Goal: Task Accomplishment & Management: Complete application form

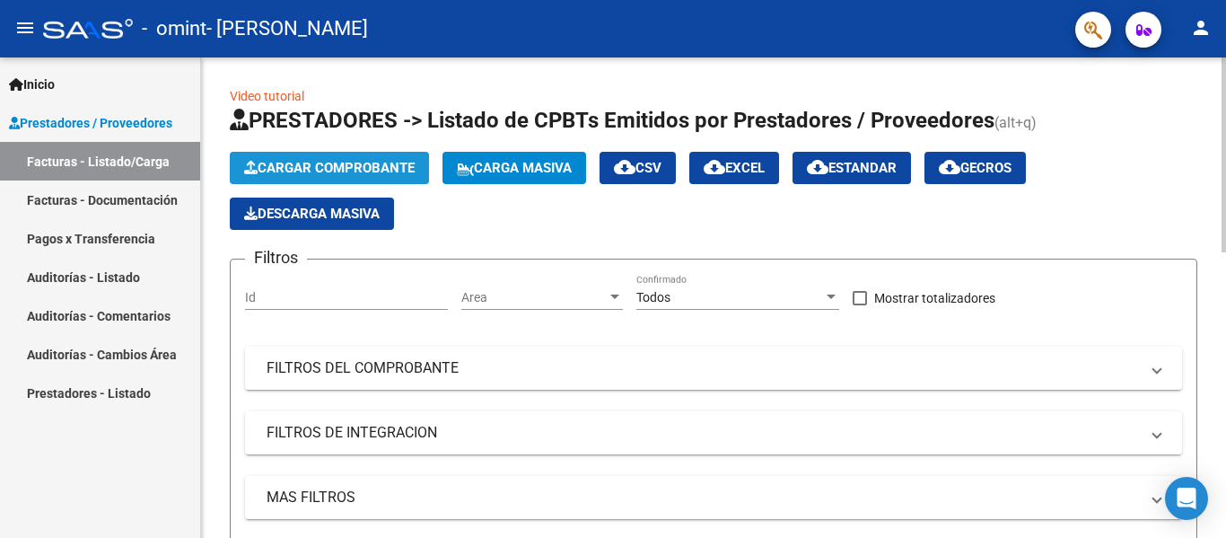
click at [368, 165] on span "Cargar Comprobante" at bounding box center [329, 168] width 171 height 16
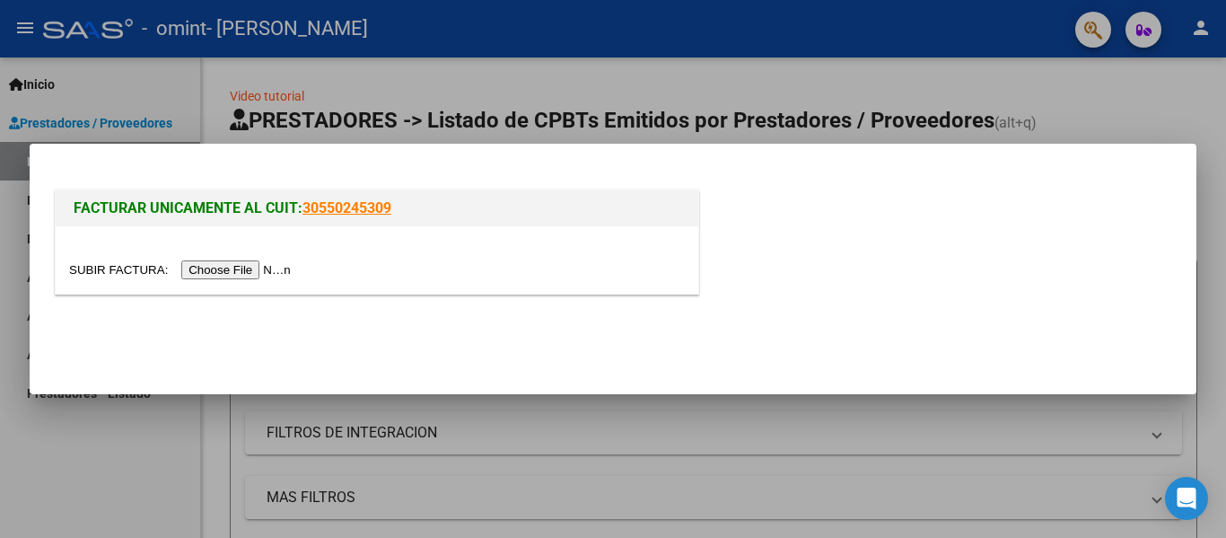
click at [255, 273] on input "file" at bounding box center [182, 269] width 227 height 19
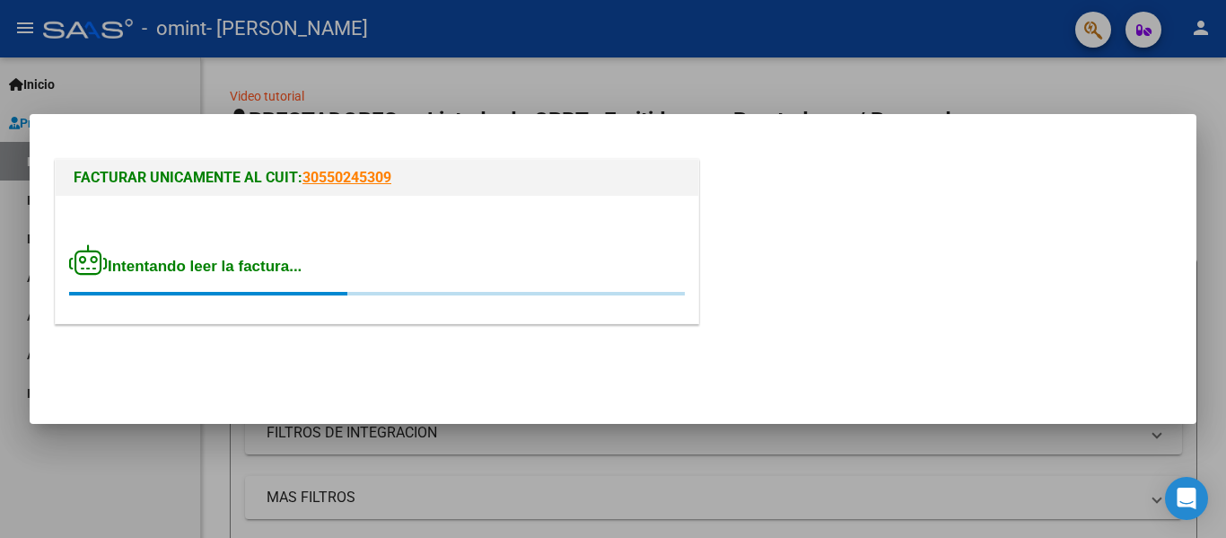
click at [1078, 460] on div at bounding box center [613, 269] width 1226 height 538
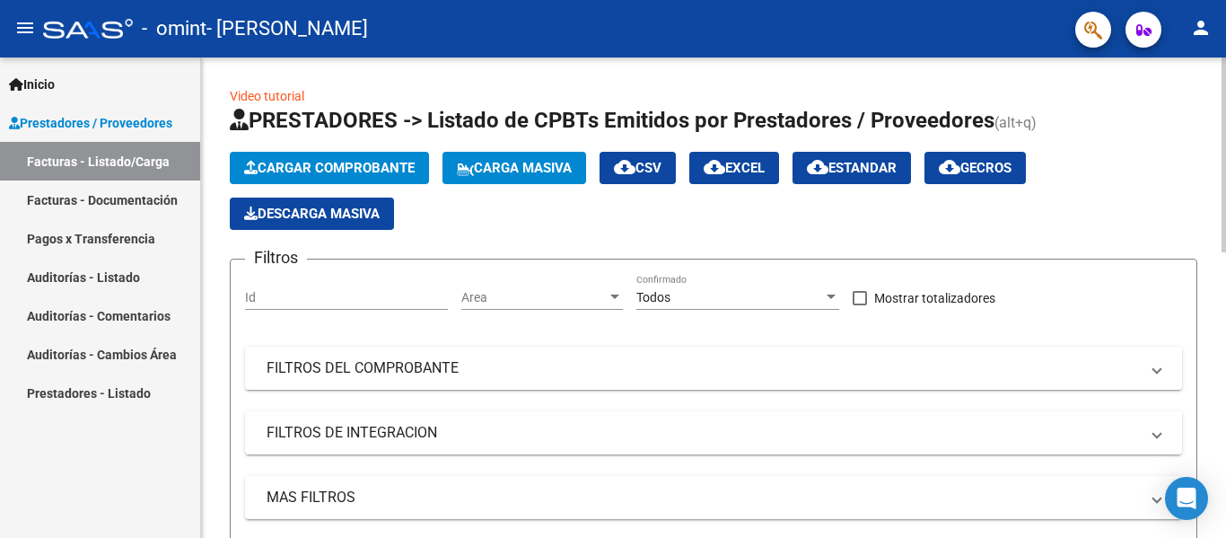
click at [288, 161] on span "Cargar Comprobante" at bounding box center [329, 168] width 171 height 16
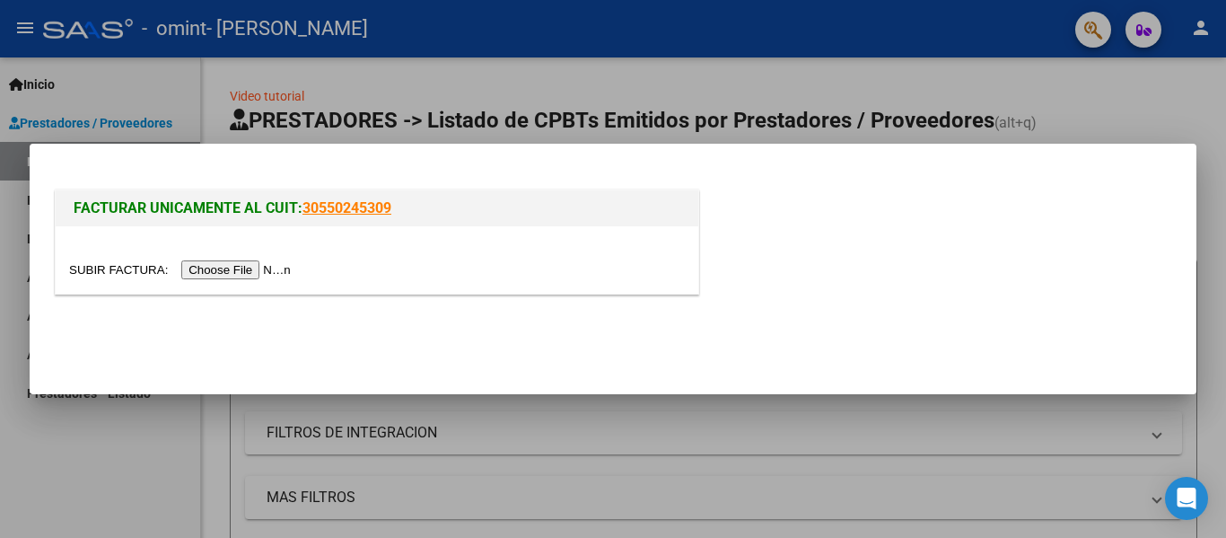
click at [284, 268] on input "file" at bounding box center [182, 269] width 227 height 19
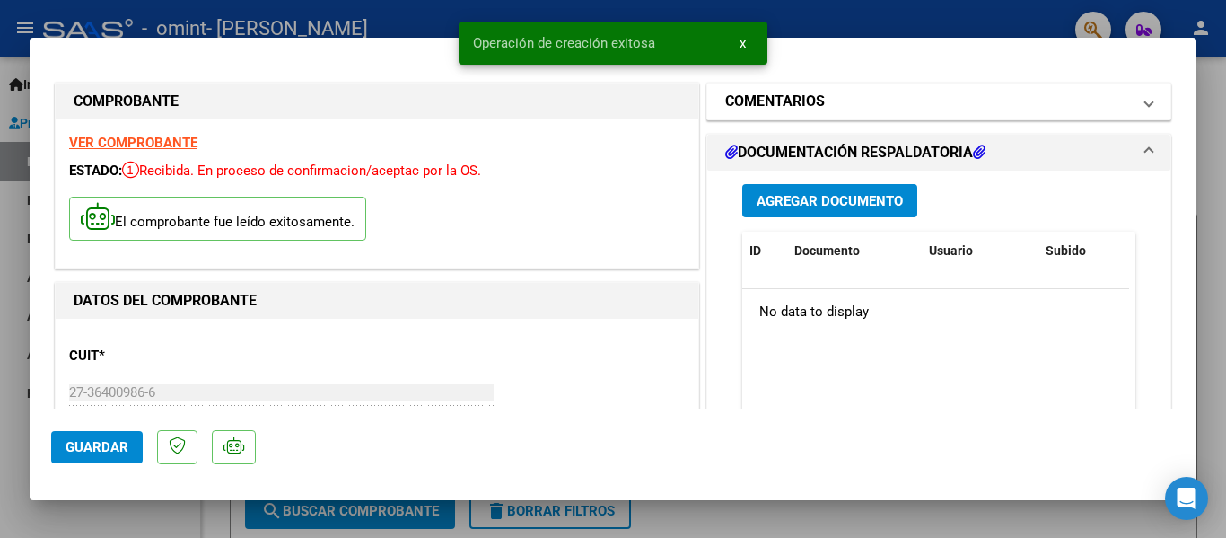
click at [1059, 103] on mat-panel-title "COMENTARIOS" at bounding box center [928, 102] width 406 height 22
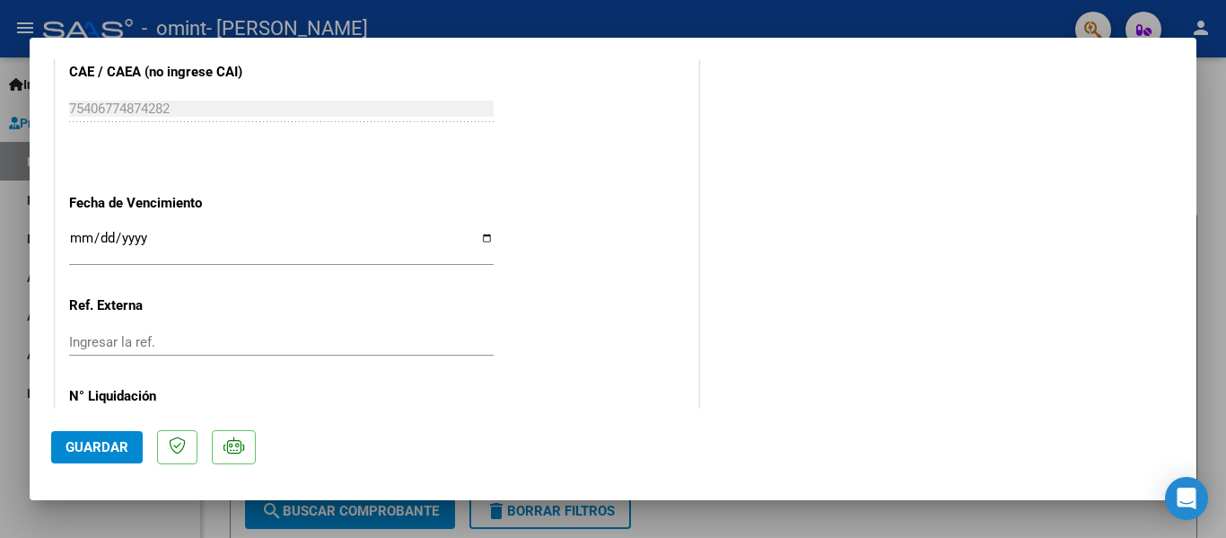
scroll to position [1084, 0]
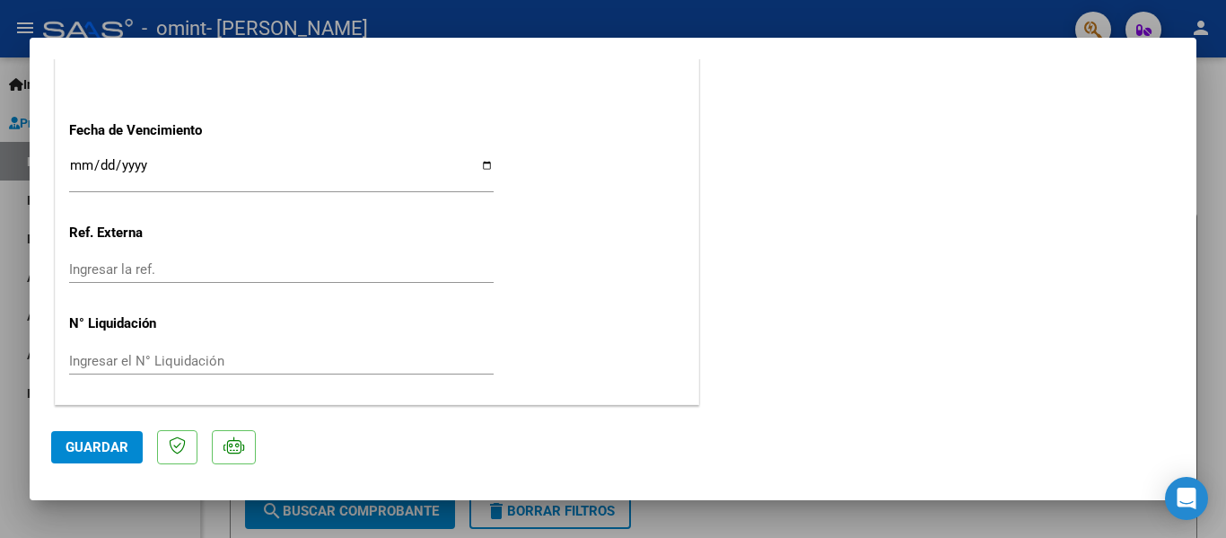
click at [483, 157] on div "Ingresar la fecha" at bounding box center [281, 173] width 425 height 39
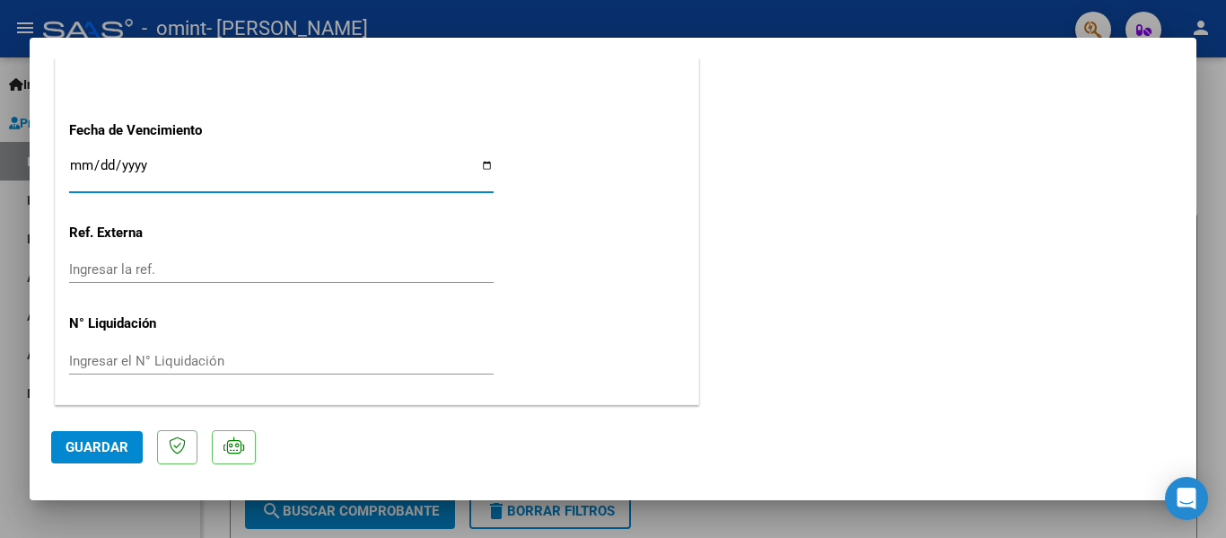
click at [483, 163] on input "Ingresar la fecha" at bounding box center [281, 172] width 425 height 29
type input "[DATE]"
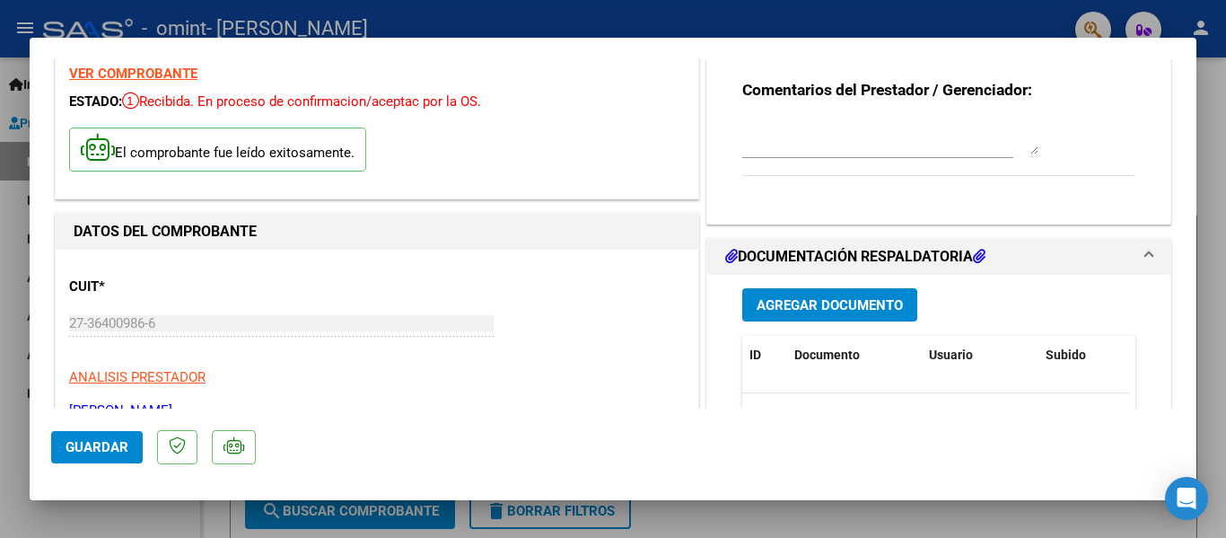
scroll to position [0, 0]
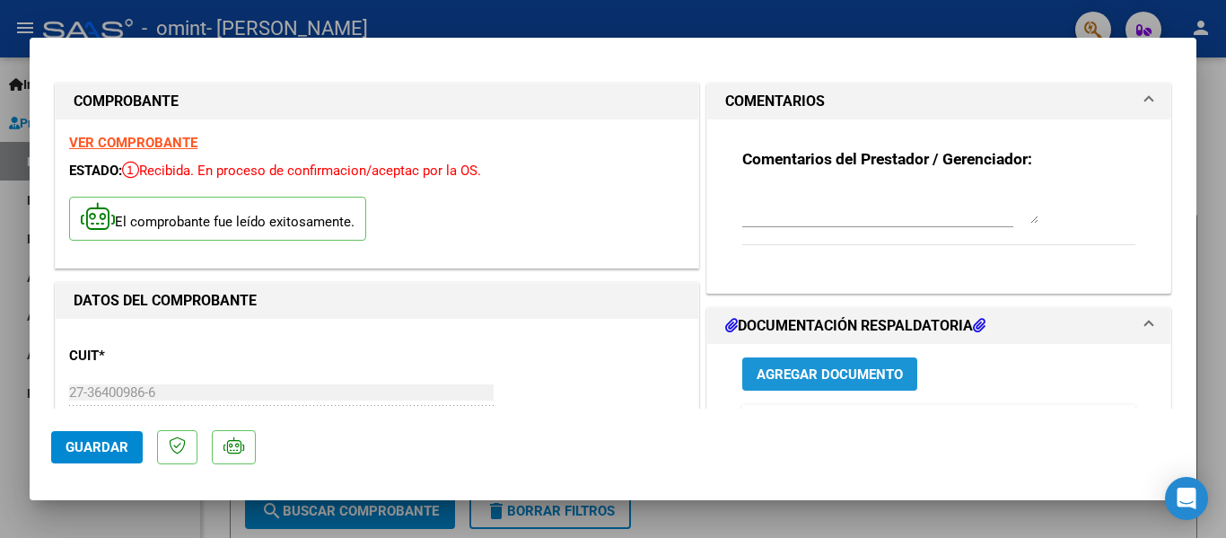
click at [768, 375] on span "Agregar Documento" at bounding box center [830, 374] width 146 height 16
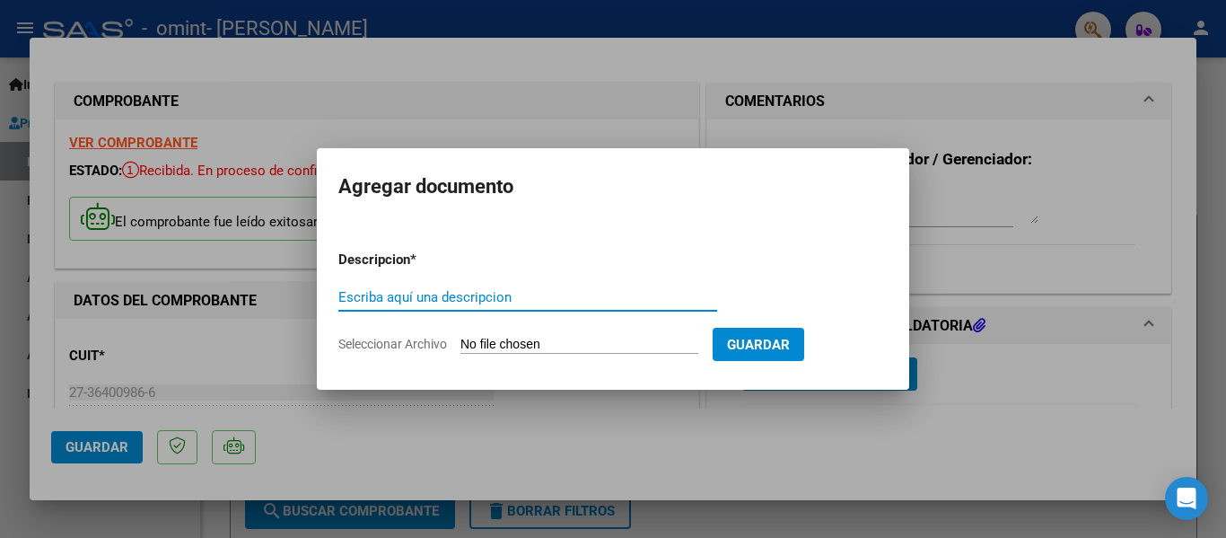
click at [500, 294] on input "Escriba aquí una descripcion" at bounding box center [527, 297] width 379 height 16
type input "factura"
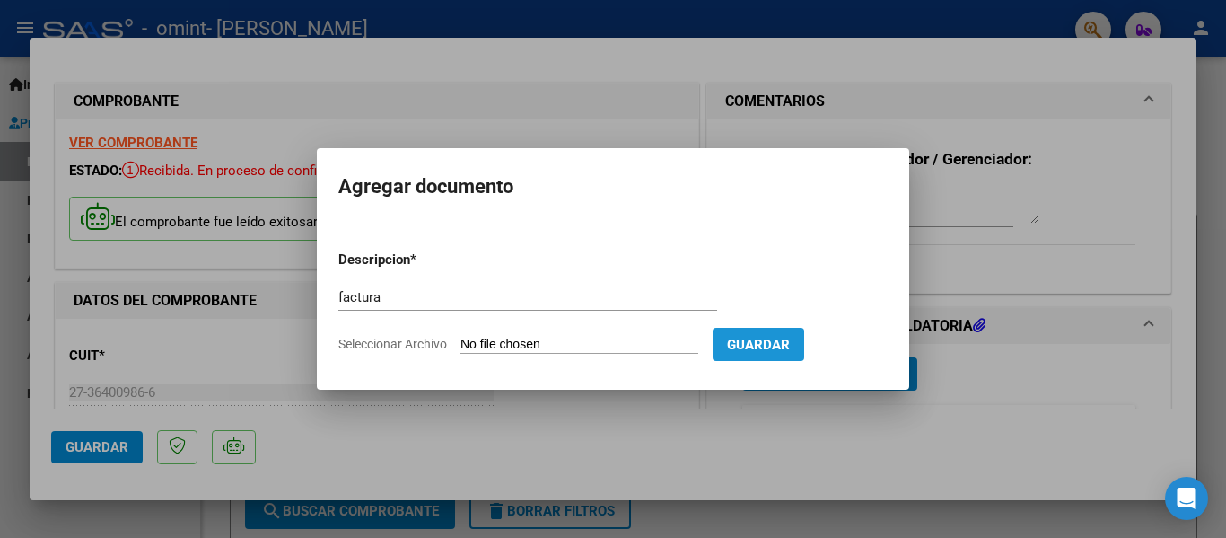
click at [790, 337] on span "Guardar" at bounding box center [758, 345] width 63 height 16
click at [565, 339] on input "Seleccionar Archivo" at bounding box center [580, 345] width 238 height 17
type input "C:\fakepath\27364009866_011_00002_00000524.pdf"
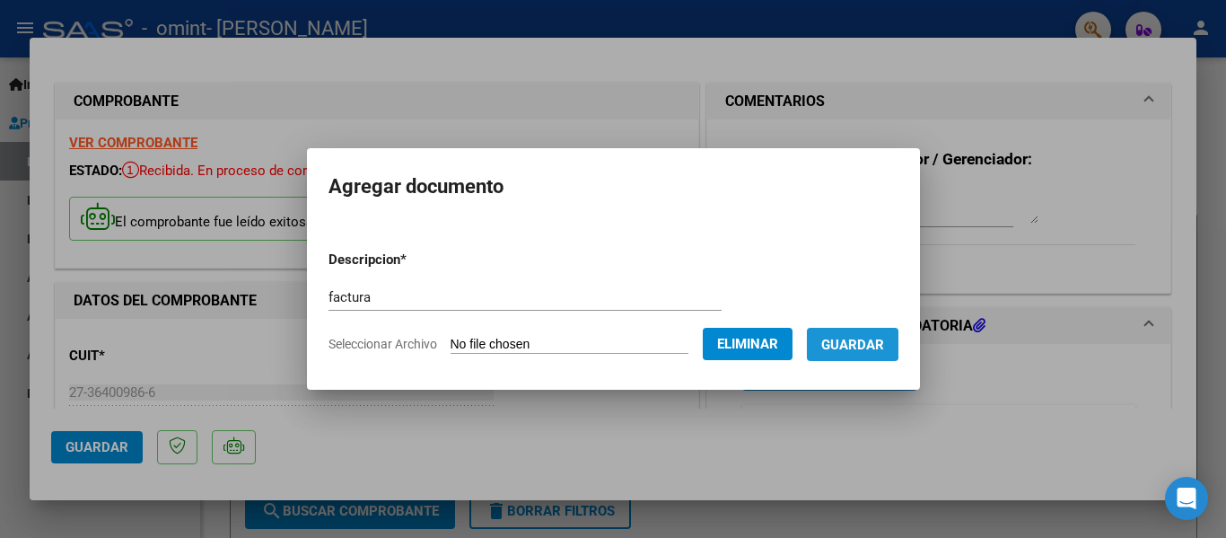
click at [853, 341] on span "Guardar" at bounding box center [852, 345] width 63 height 16
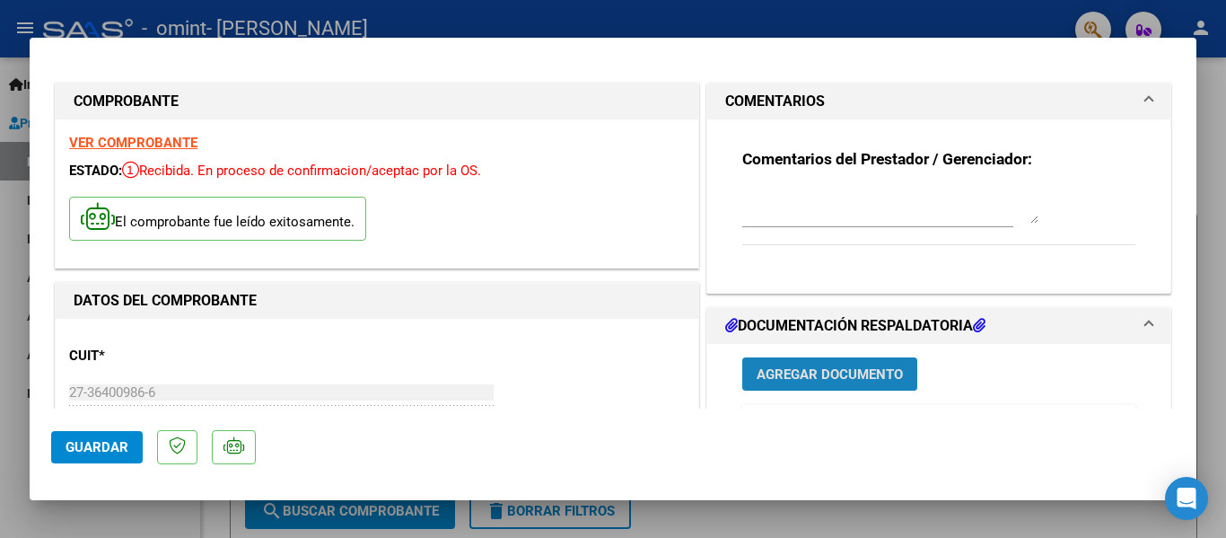
click at [845, 378] on span "Agregar Documento" at bounding box center [830, 374] width 146 height 16
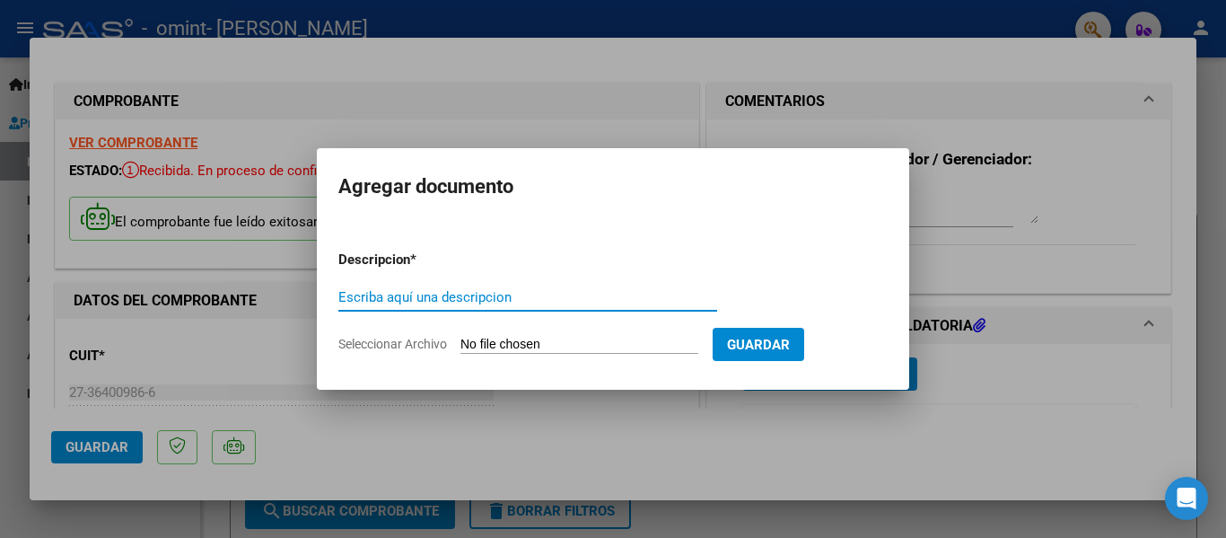
click at [548, 301] on input "Escriba aquí una descripcion" at bounding box center [527, 297] width 379 height 16
type input "asistencia"
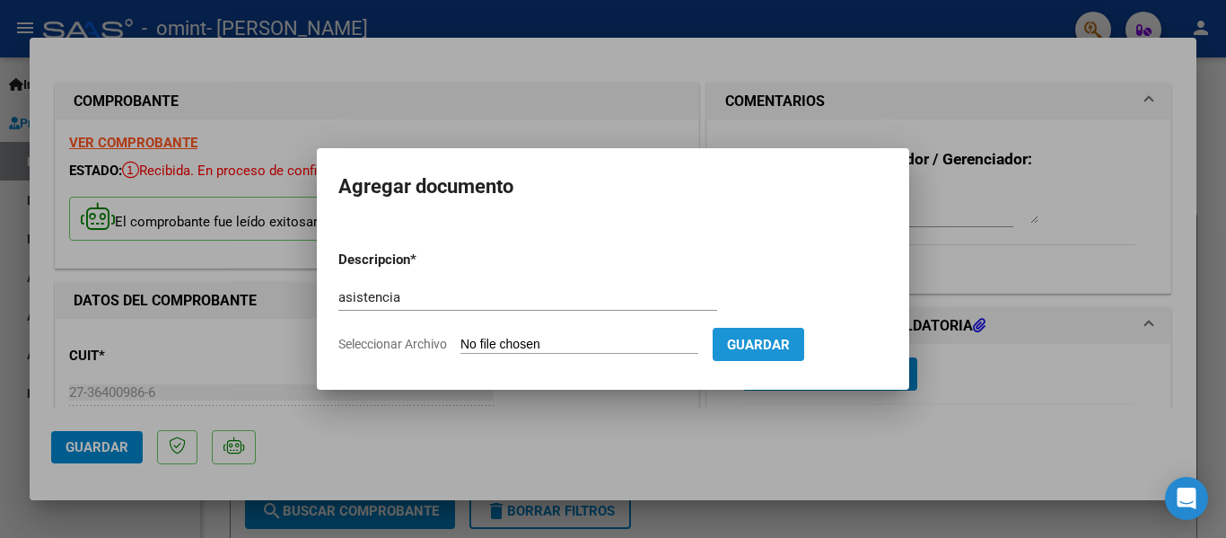
click at [775, 343] on span "Guardar" at bounding box center [758, 345] width 63 height 16
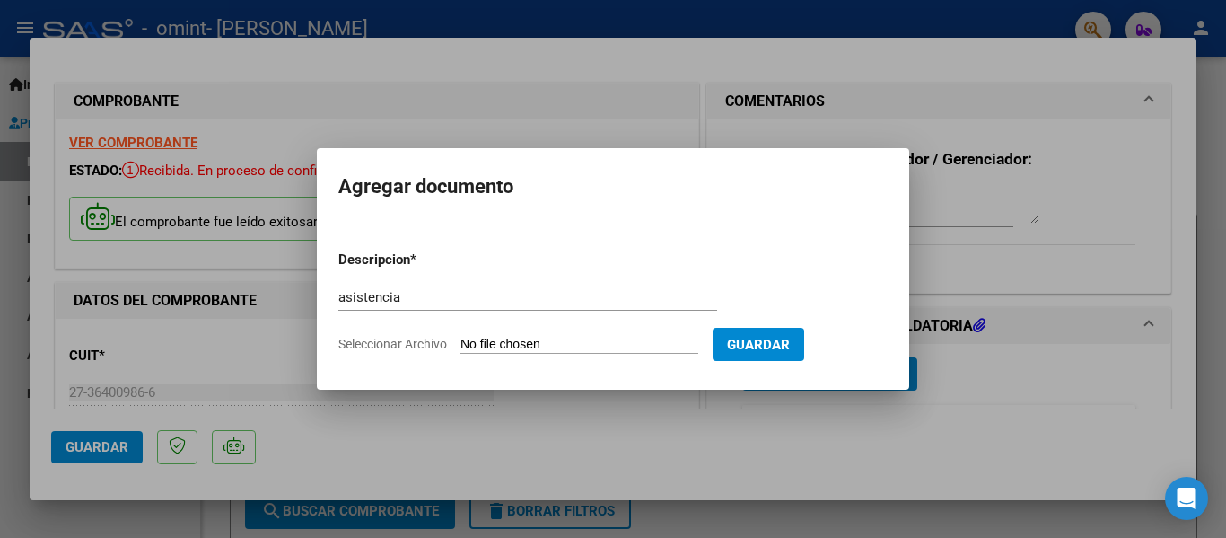
click at [775, 343] on span "Guardar" at bounding box center [758, 345] width 63 height 16
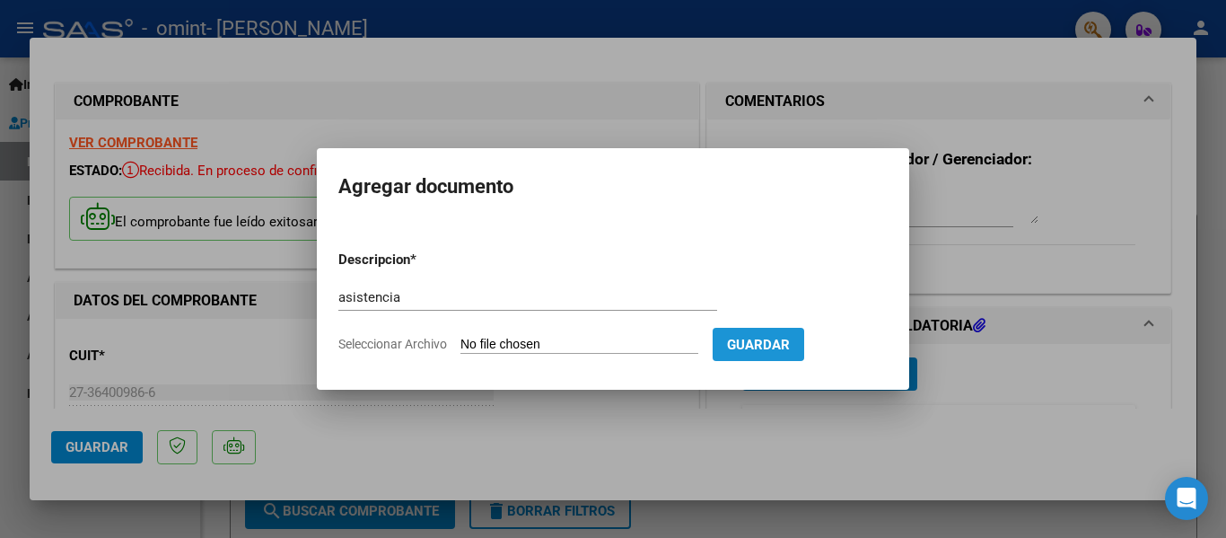
drag, startPoint x: 775, startPoint y: 343, endPoint x: 793, endPoint y: 362, distance: 26.0
click at [793, 362] on form "Descripcion * asistencia Escriba aquí una descripcion Seleccionar Archivo Guard…" at bounding box center [612, 301] width 549 height 131
click at [779, 350] on span "Guardar" at bounding box center [758, 345] width 63 height 16
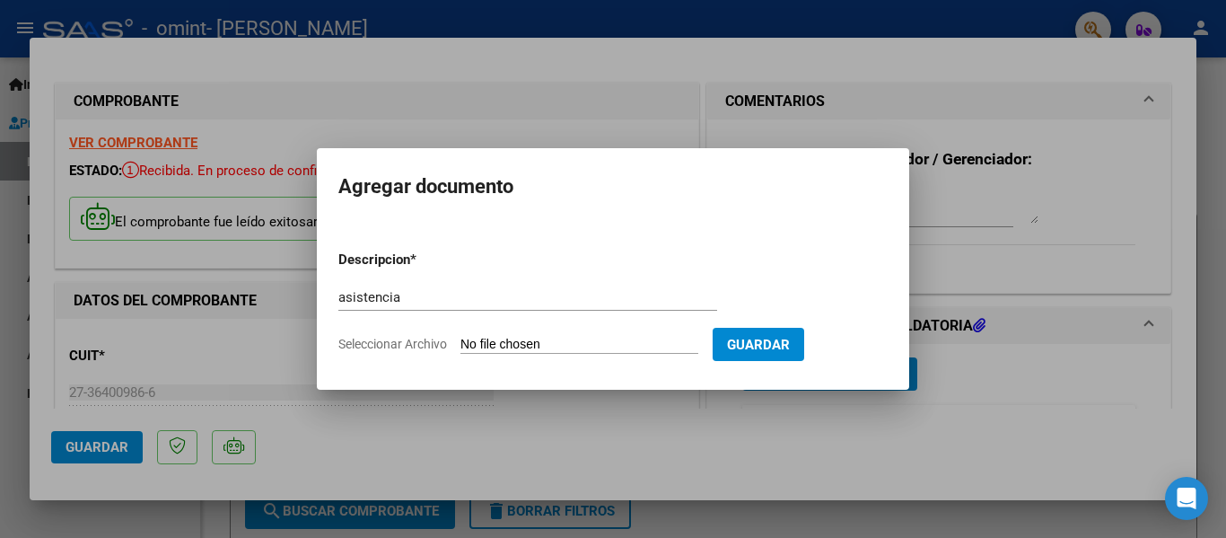
click at [592, 343] on input "Seleccionar Archivo" at bounding box center [580, 345] width 238 height 17
type input "C:\fakepath\CamScanner [DATE] 22.55.pdf"
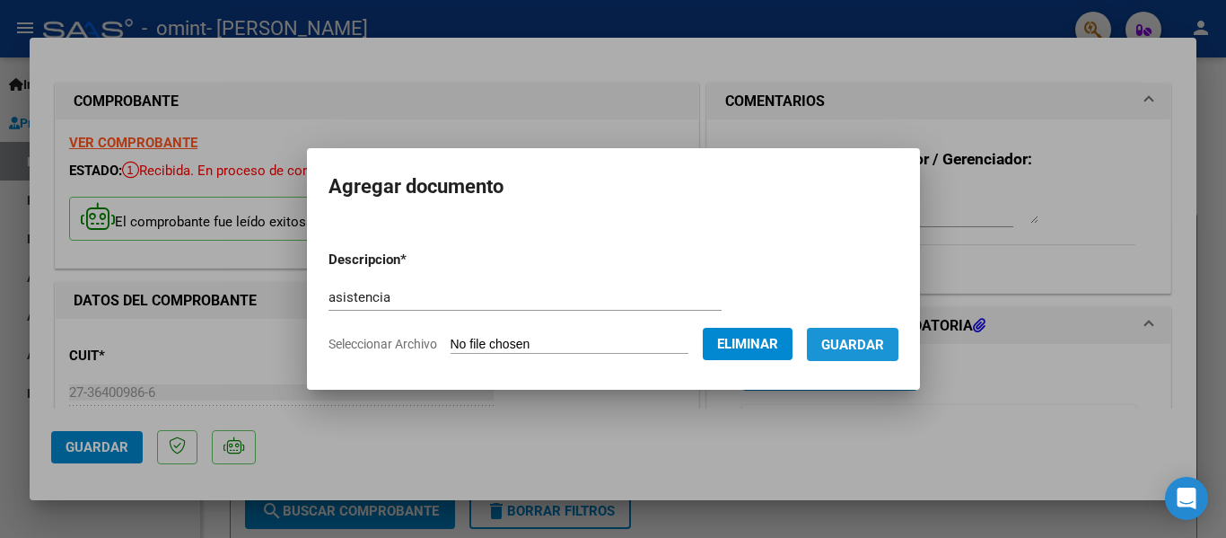
click at [875, 354] on button "Guardar" at bounding box center [853, 344] width 92 height 33
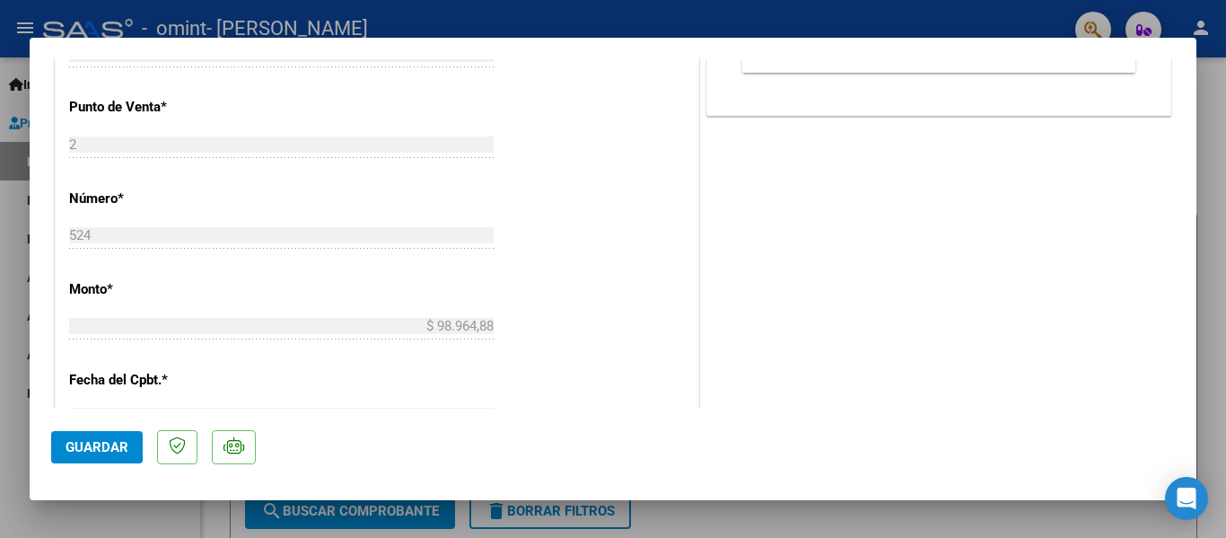
scroll to position [662, 0]
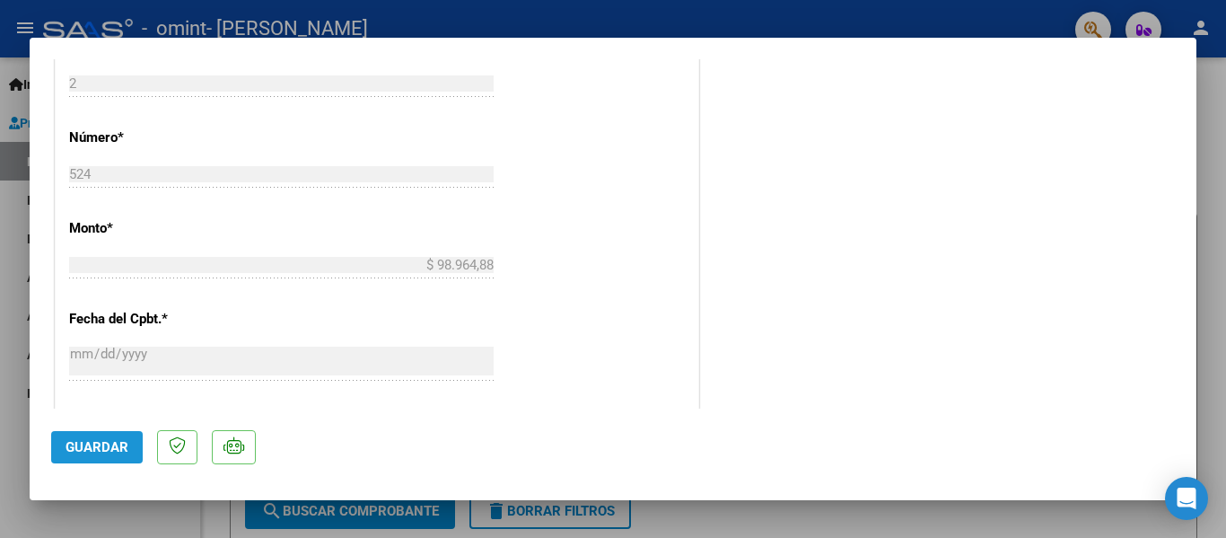
click at [101, 449] on span "Guardar" at bounding box center [97, 447] width 63 height 16
click at [1219, 187] on div at bounding box center [613, 269] width 1226 height 538
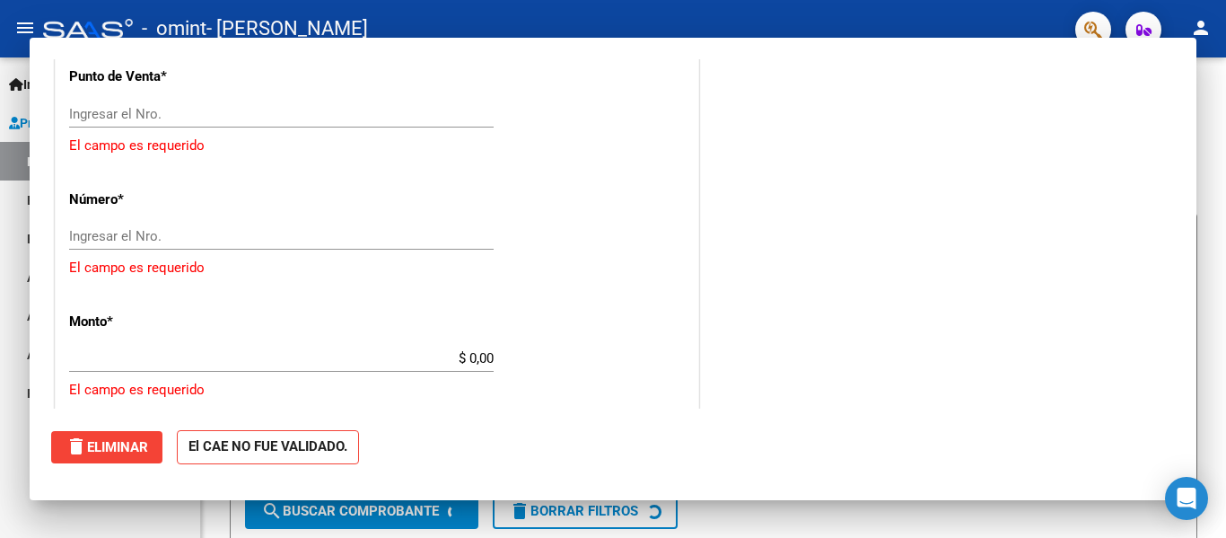
scroll to position [0, 0]
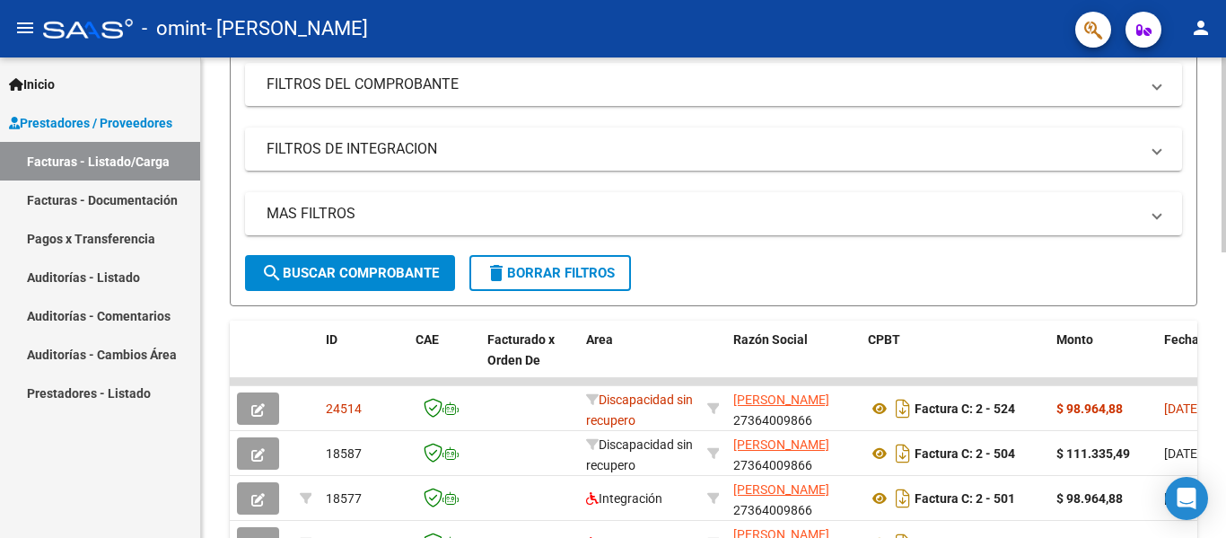
scroll to position [294, 0]
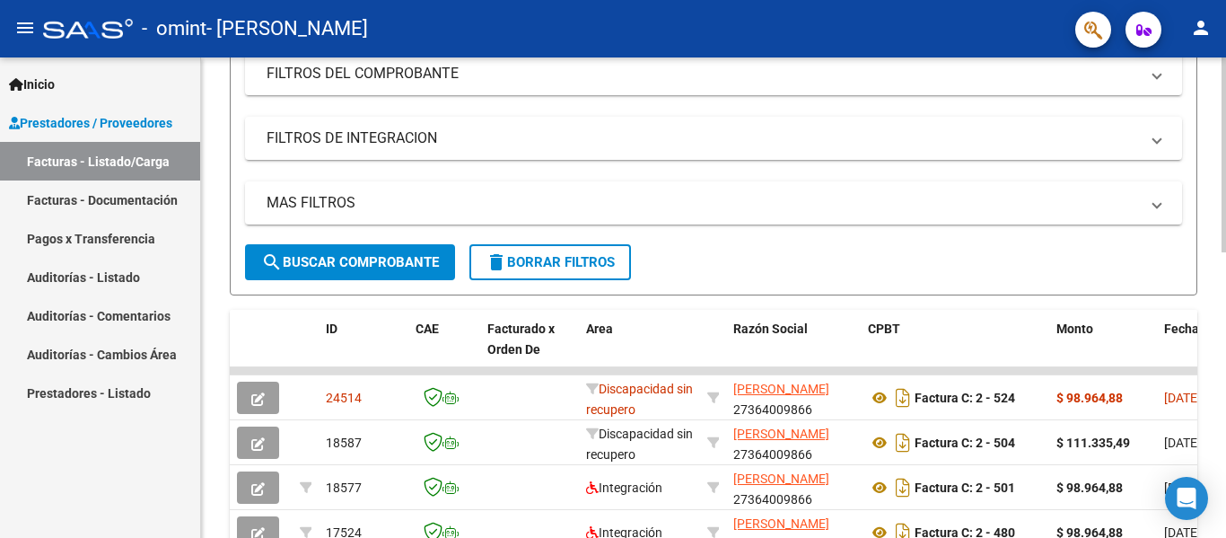
click at [1218, 250] on div "Video tutorial PRESTADORES -> Listado de CPBTs Emitidos por Prestadores / Prove…" at bounding box center [716, 348] width 1030 height 1170
drag, startPoint x: 1091, startPoint y: 373, endPoint x: 1202, endPoint y: 371, distance: 111.3
click at [1202, 371] on div "Video tutorial PRESTADORES -> Listado de CPBTs Emitidos por Prestadores / Prove…" at bounding box center [713, 348] width 1025 height 1170
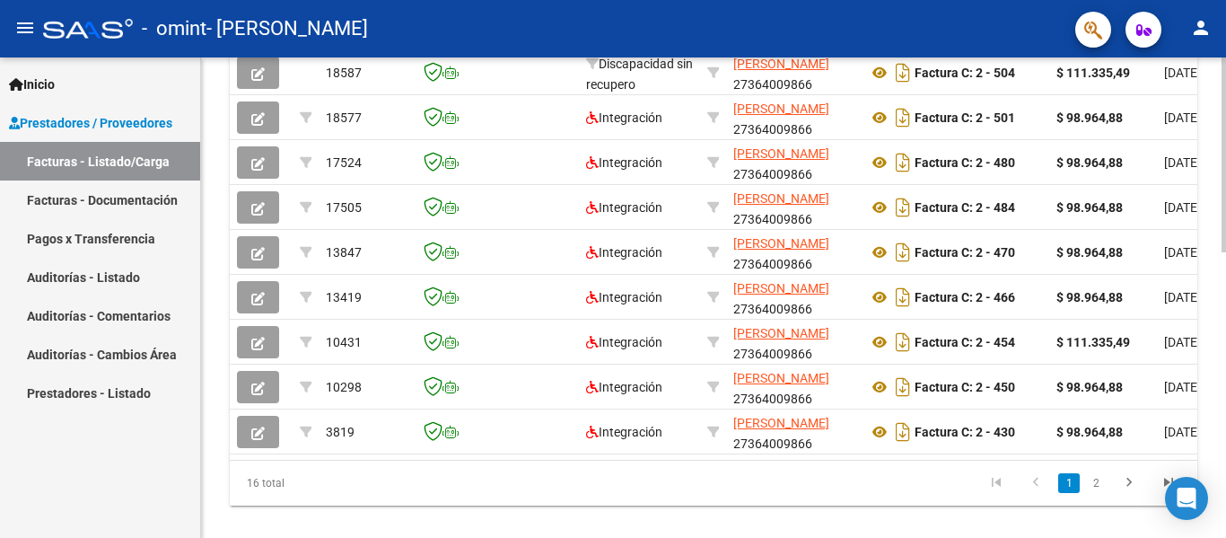
scroll to position [684, 0]
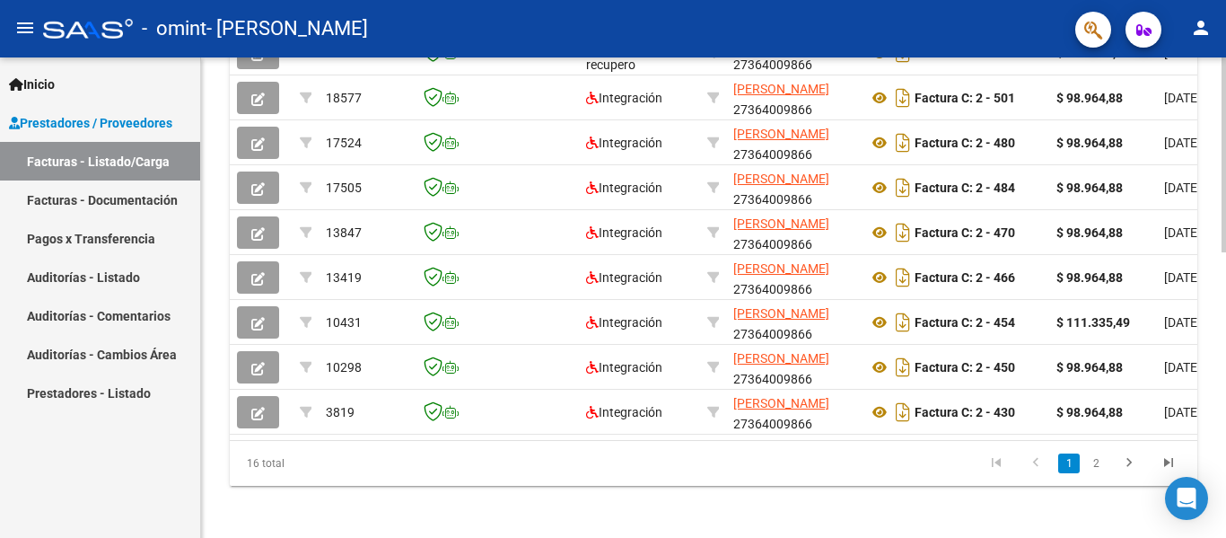
click at [1224, 432] on div at bounding box center [1224, 438] width 4 height 195
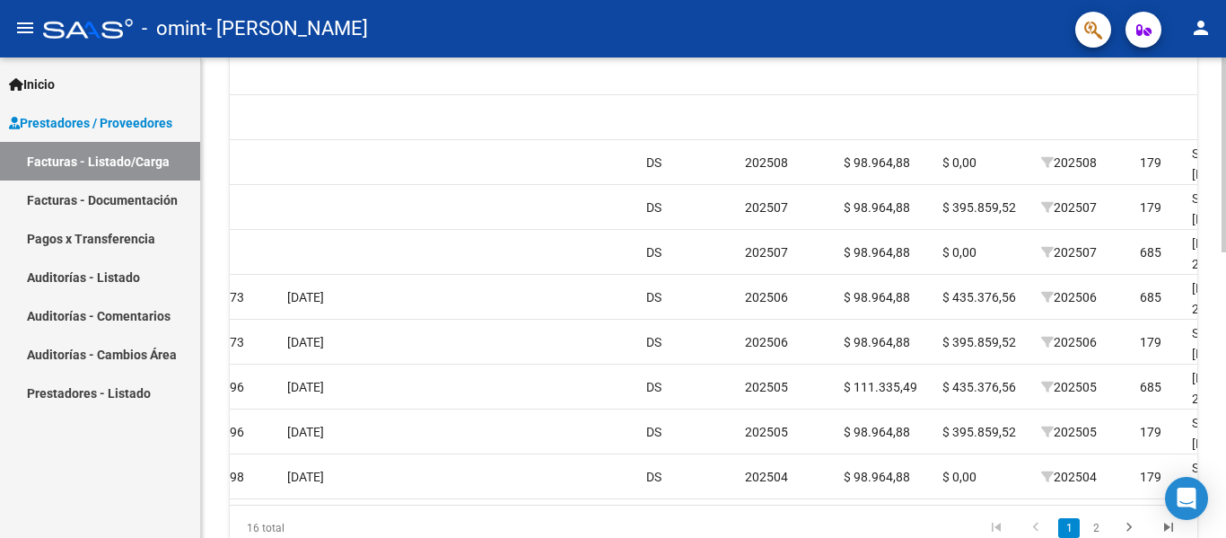
scroll to position [633, 0]
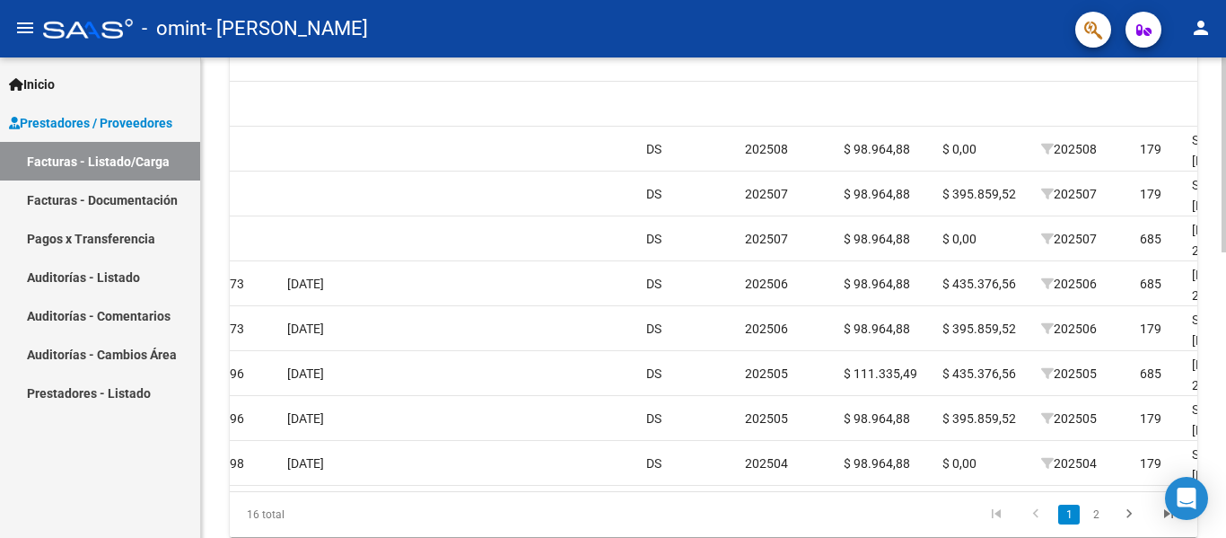
click at [1202, 355] on div "Video tutorial PRESTADORES -> Listado de CPBTs Emitidos por Prestadores / Prove…" at bounding box center [716, 10] width 1030 height 1170
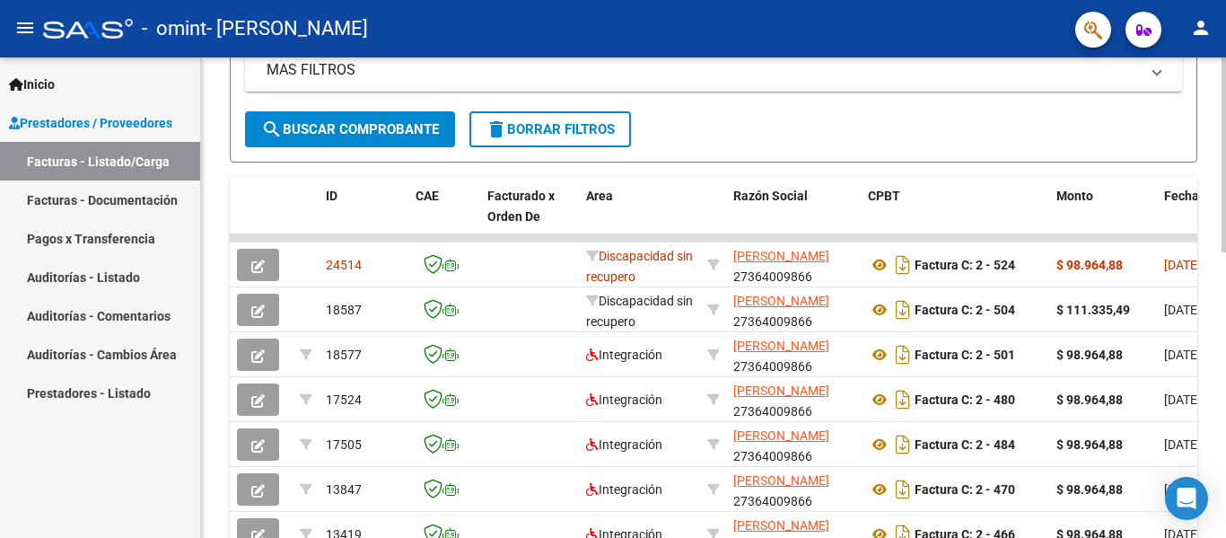
scroll to position [414, 0]
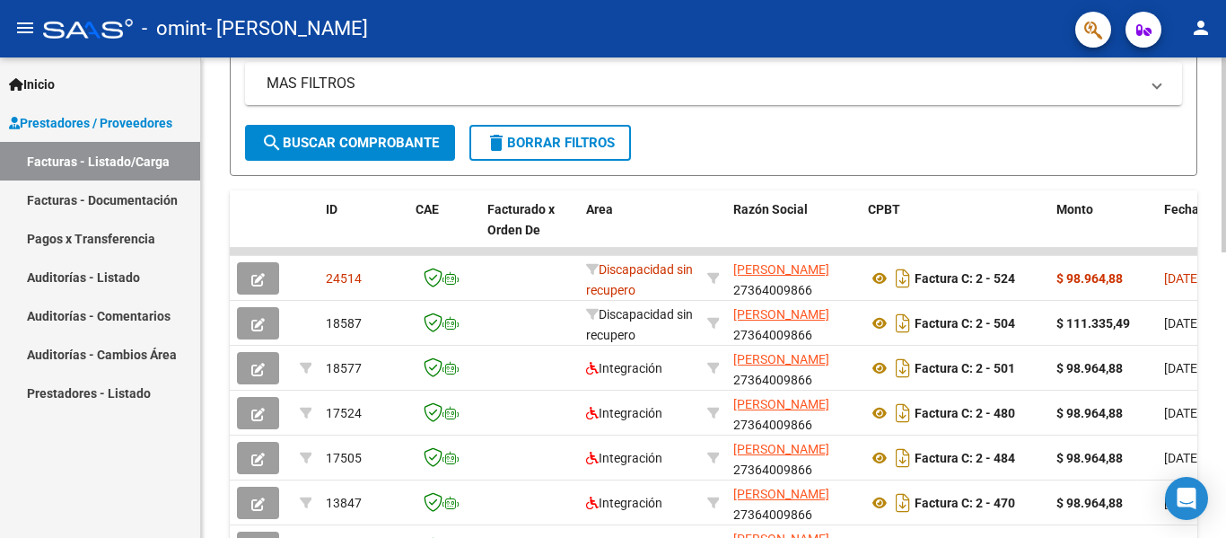
click at [1202, 239] on div "Video tutorial PRESTADORES -> Listado de CPBTs Emitidos por Prestadores / Prove…" at bounding box center [716, 229] width 1030 height 1170
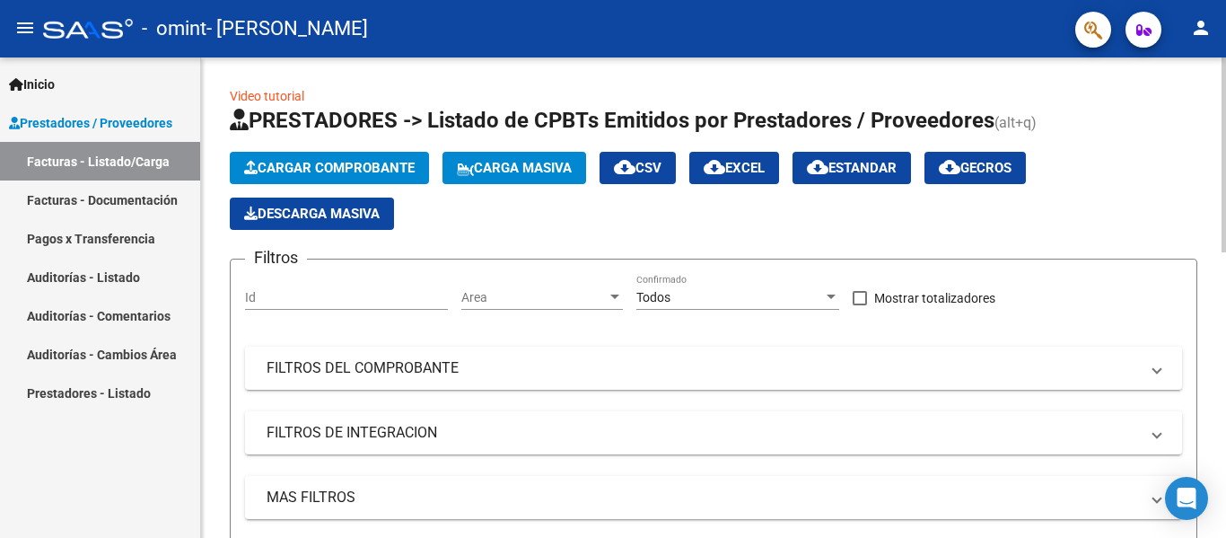
click at [1225, 100] on div at bounding box center [1224, 297] width 4 height 480
click at [349, 170] on span "Cargar Comprobante" at bounding box center [329, 168] width 171 height 16
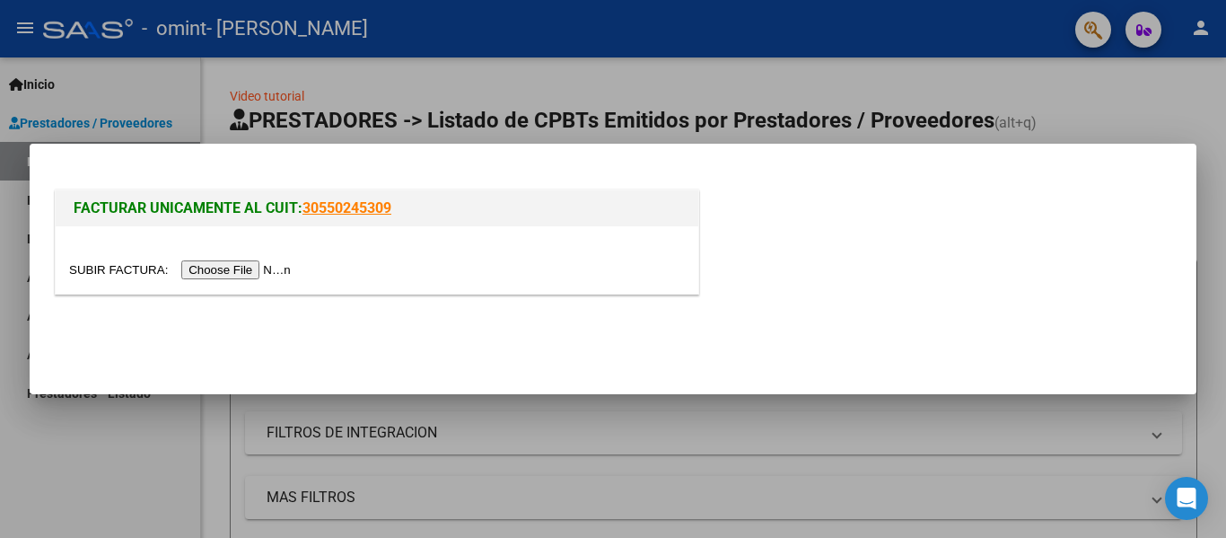
click at [281, 269] on input "file" at bounding box center [182, 269] width 227 height 19
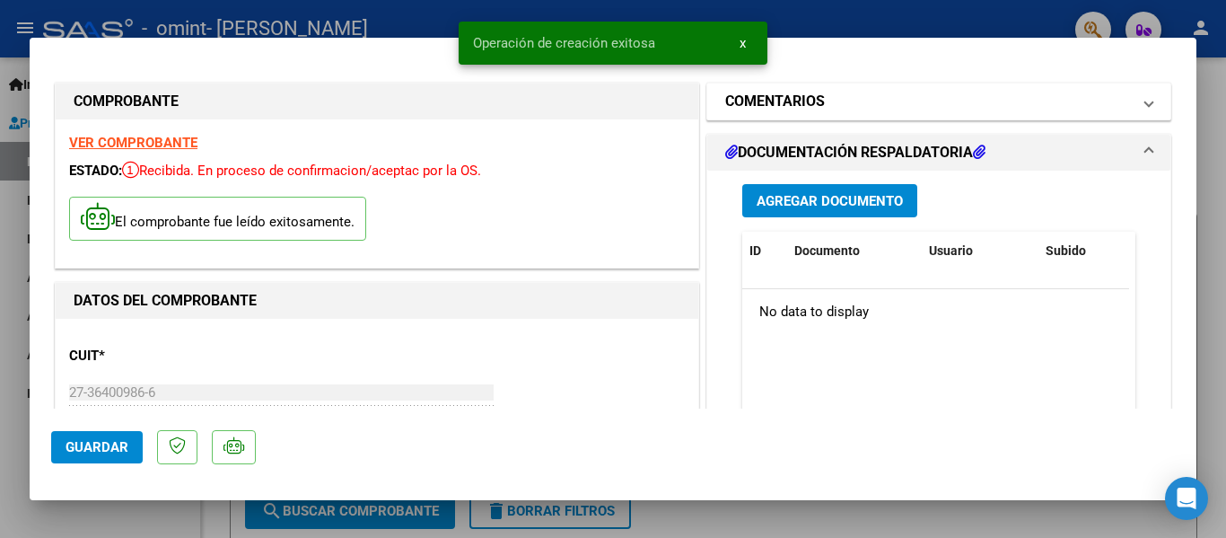
click at [895, 107] on mat-panel-title "COMENTARIOS" at bounding box center [928, 102] width 406 height 22
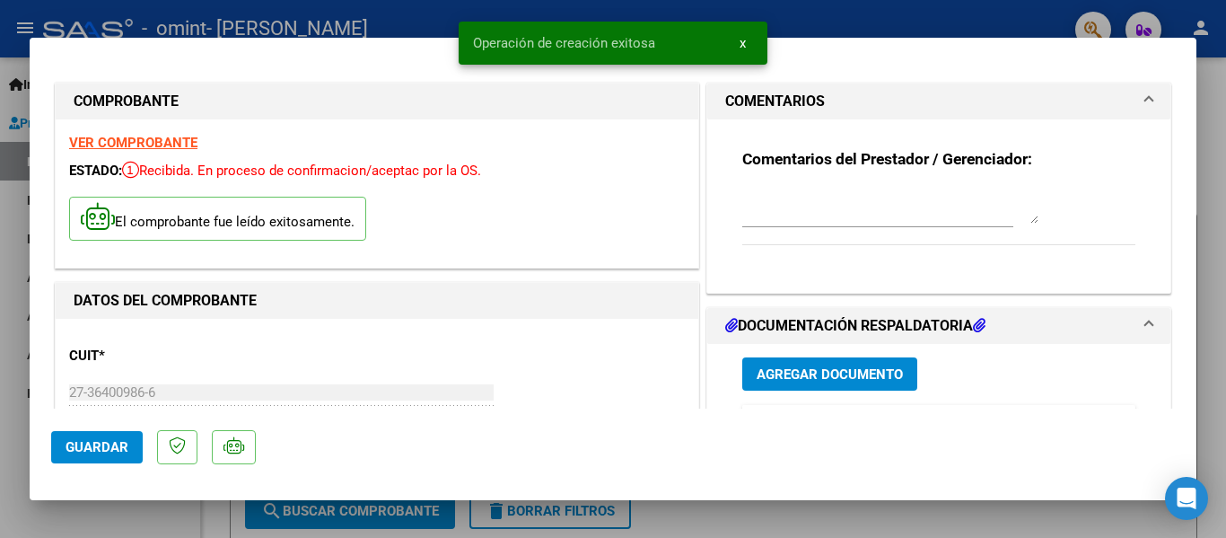
click at [895, 107] on mat-panel-title "COMENTARIOS" at bounding box center [928, 102] width 406 height 22
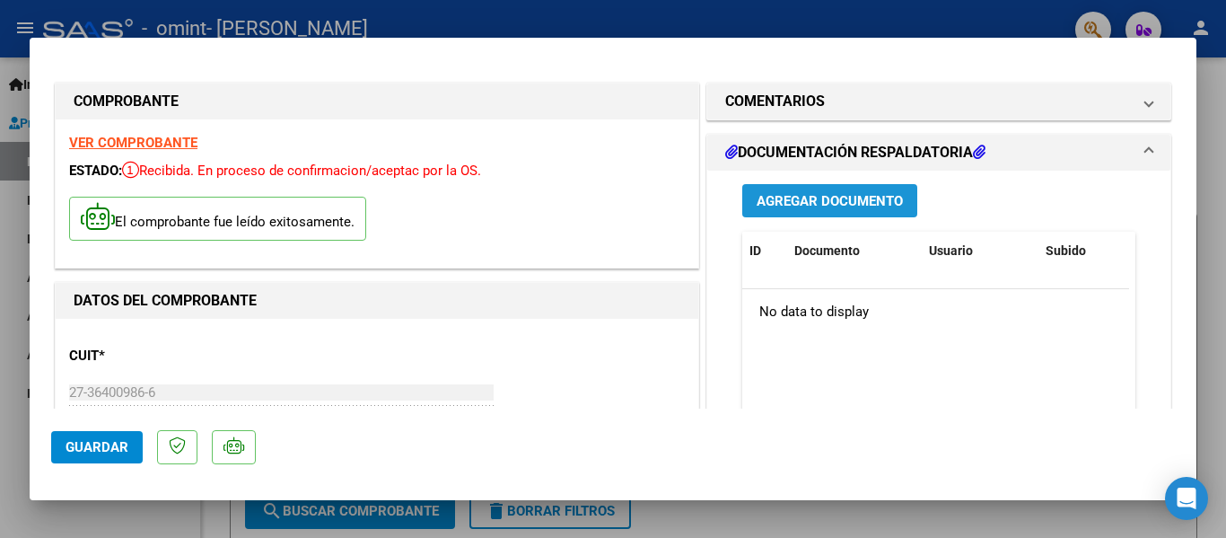
click at [853, 196] on span "Agregar Documento" at bounding box center [830, 201] width 146 height 16
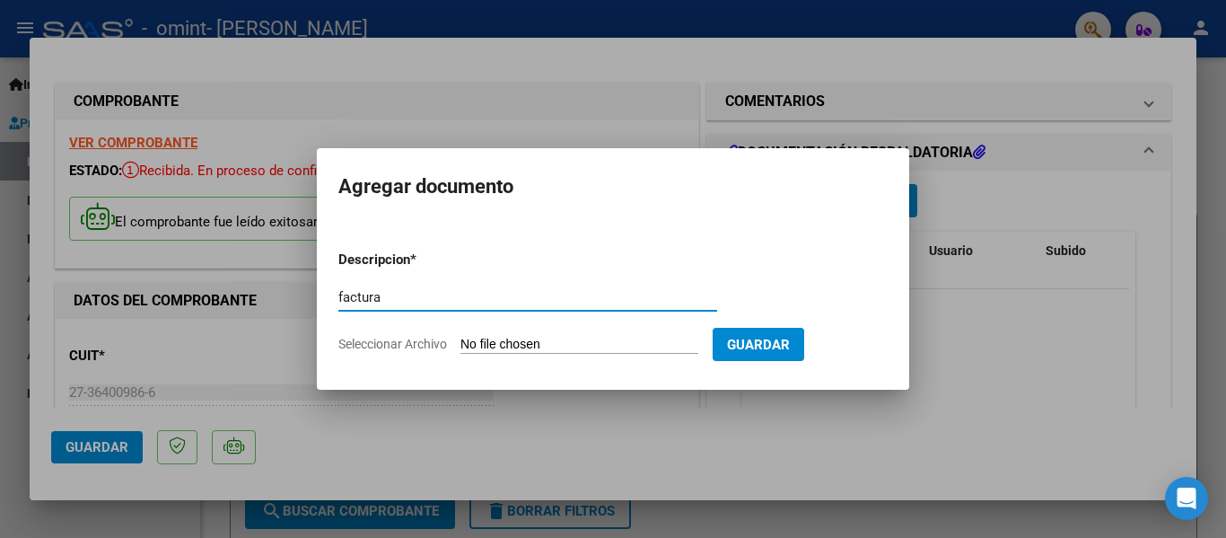
type input "factura"
click at [618, 337] on input "Seleccionar Archivo" at bounding box center [580, 345] width 238 height 17
type input "C:\fakepath\27364009866_011_00002_00000521.pdf"
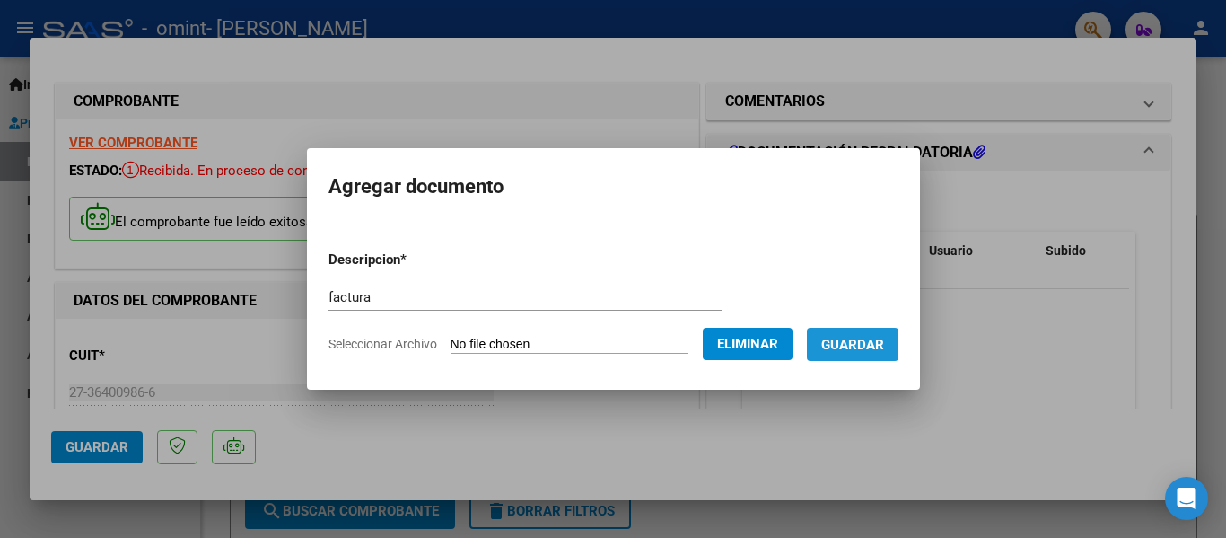
click at [899, 347] on button "Guardar" at bounding box center [853, 344] width 92 height 33
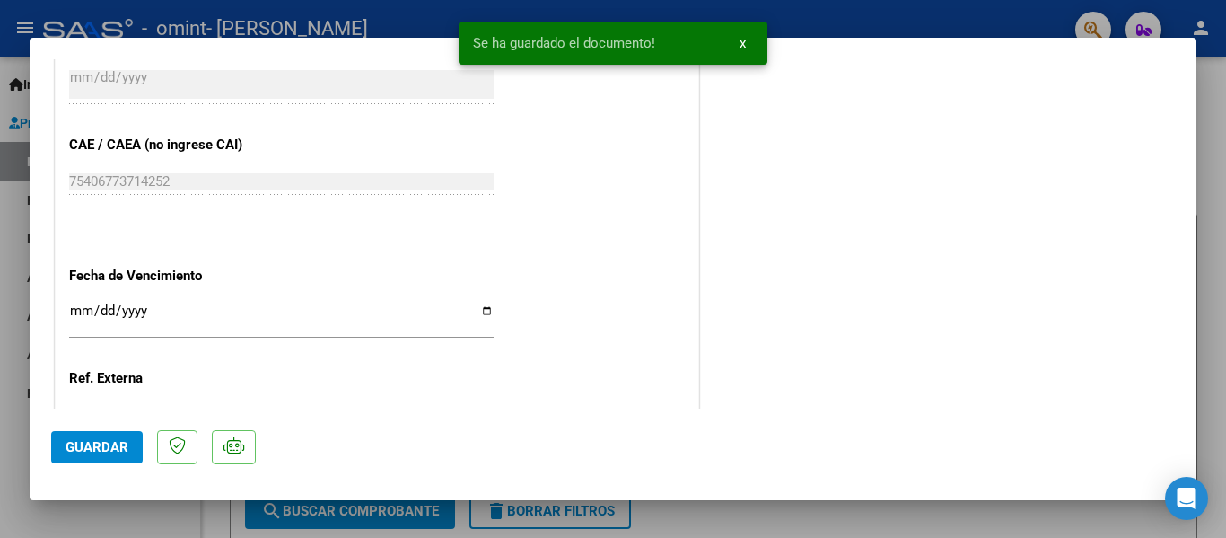
scroll to position [1084, 0]
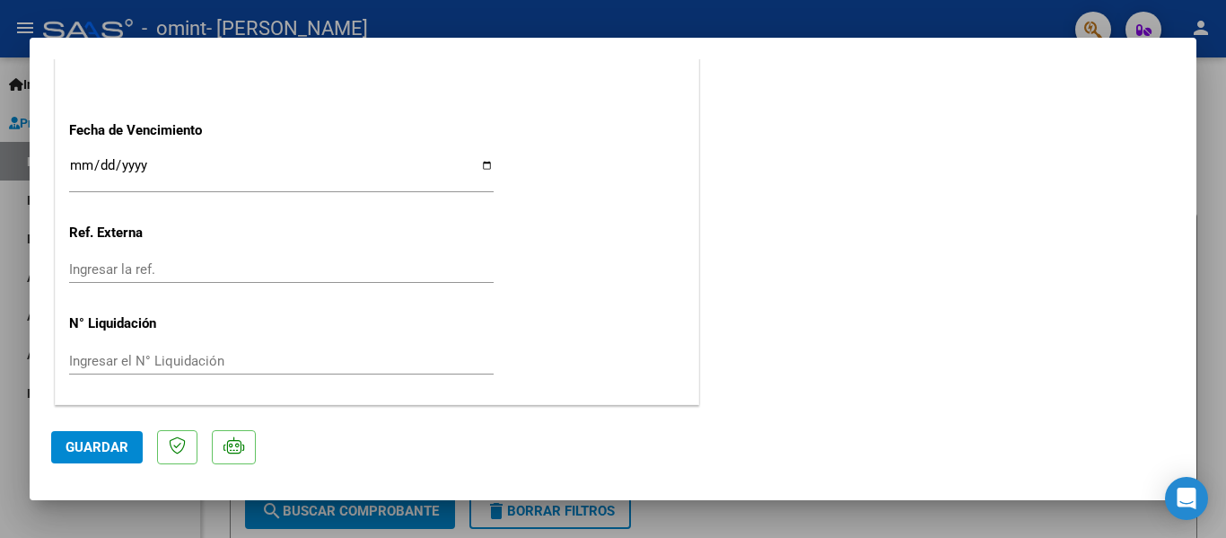
click at [478, 166] on input "Ingresar la fecha" at bounding box center [281, 172] width 425 height 29
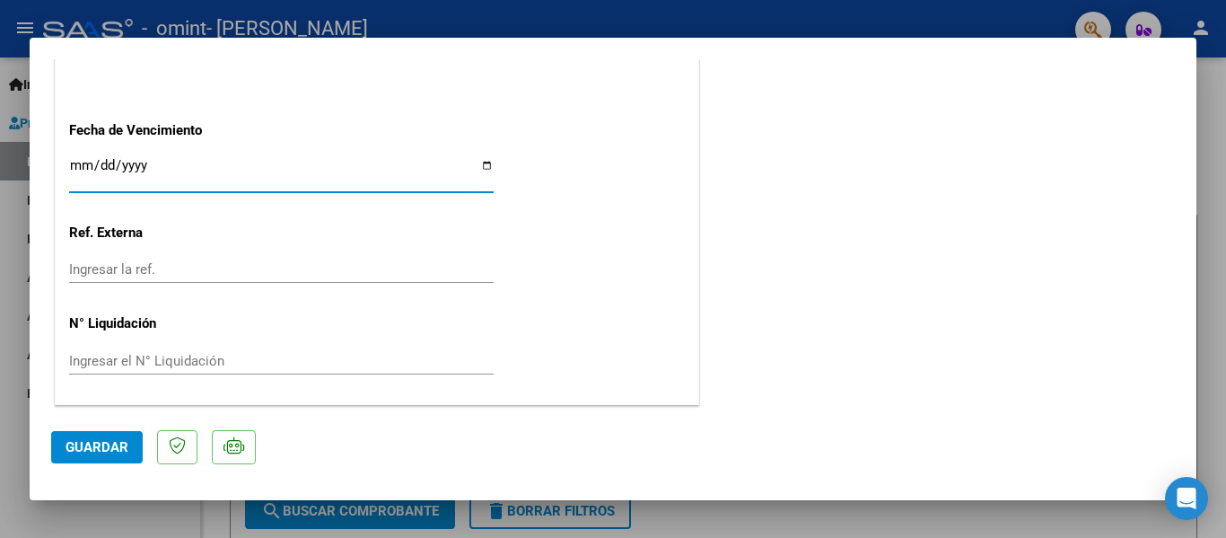
type input "[DATE]"
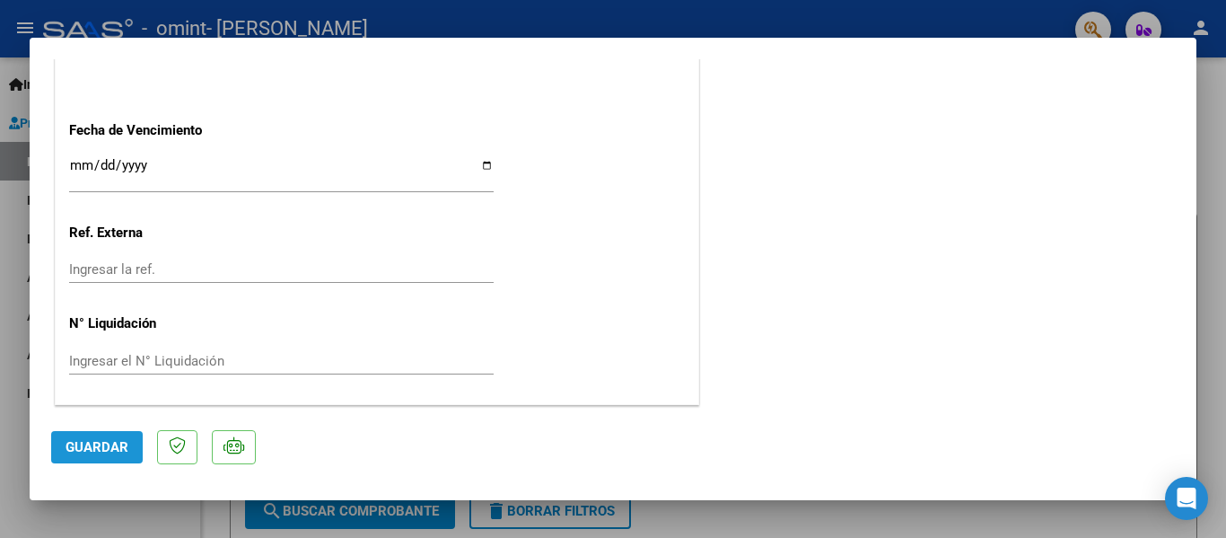
click at [116, 445] on span "Guardar" at bounding box center [97, 447] width 63 height 16
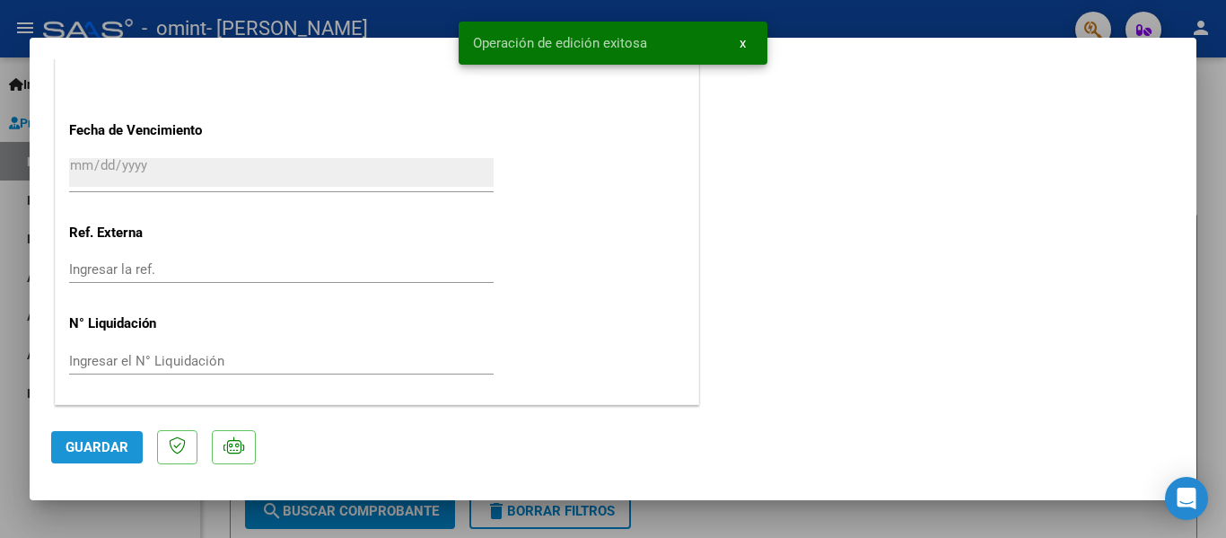
click at [116, 443] on span "Guardar" at bounding box center [97, 447] width 63 height 16
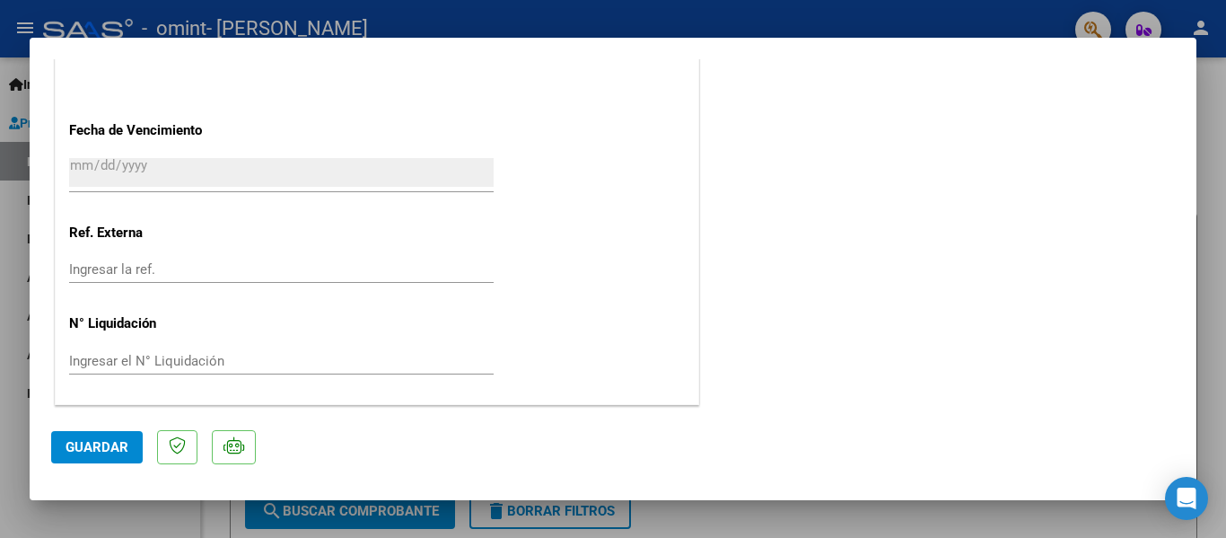
click at [1207, 263] on div at bounding box center [613, 269] width 1226 height 538
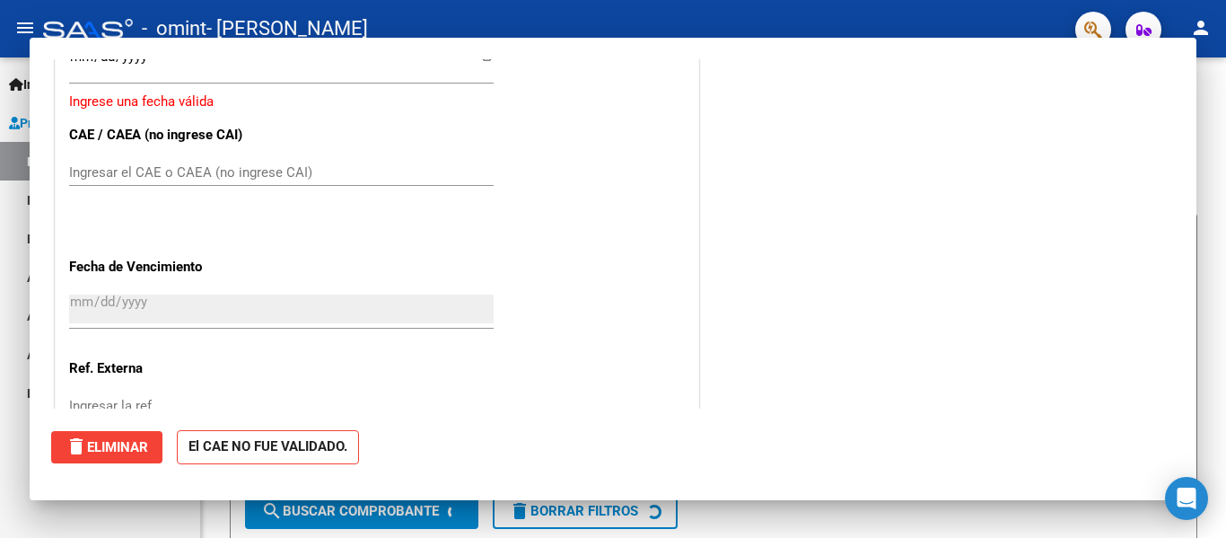
scroll to position [0, 0]
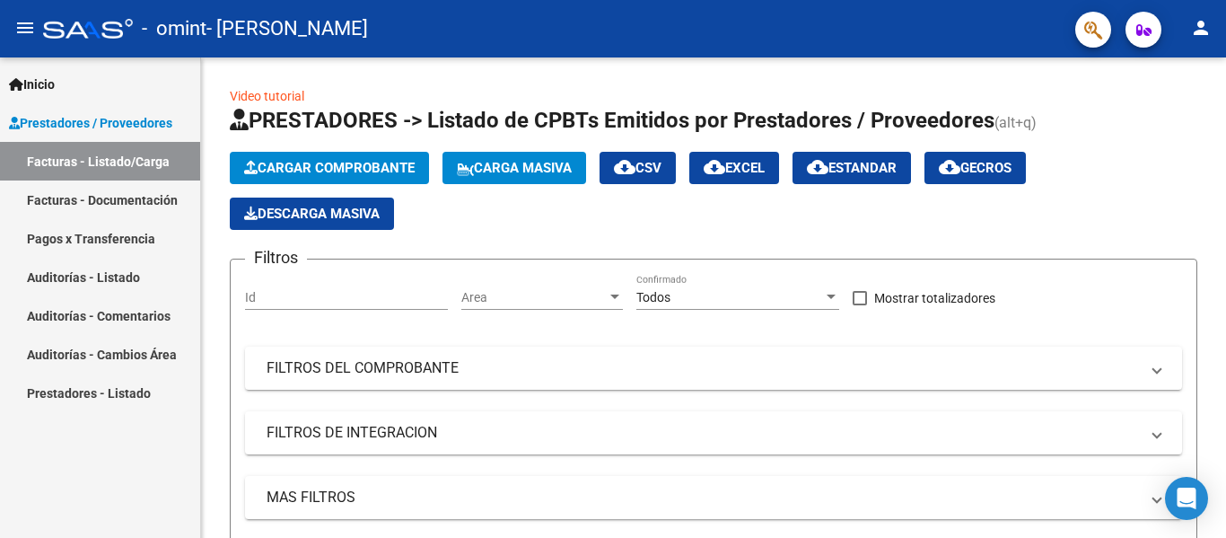
drag, startPoint x: 706, startPoint y: 43, endPoint x: 654, endPoint y: -88, distance: 140.7
click at [654, 0] on html "menu - omint - [PERSON_NAME] person Inicio Instructivos Contacto OS Prestadores…" at bounding box center [613, 269] width 1226 height 538
